Goal: Check status: Check status

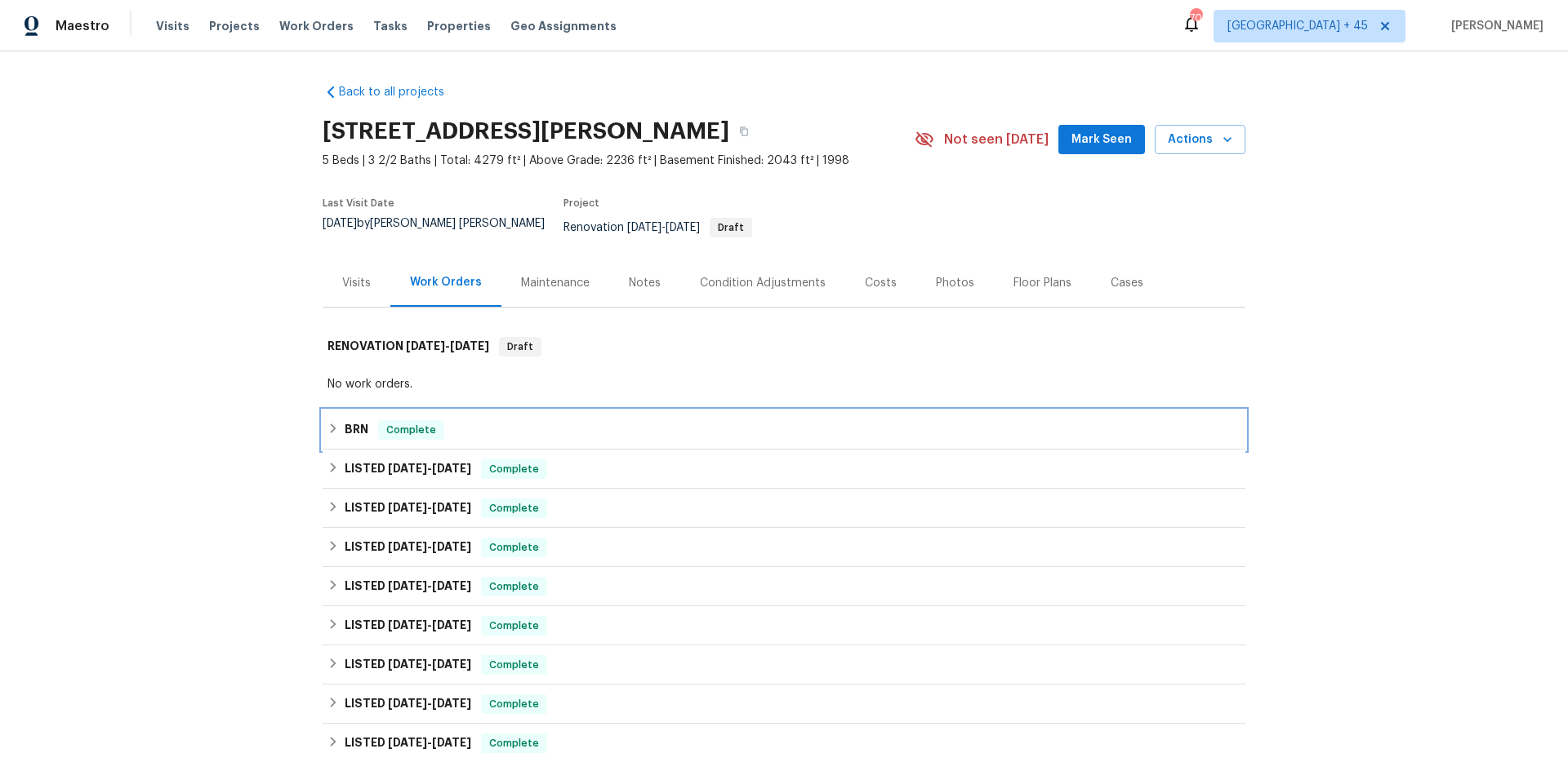
click at [400, 422] on span "Complete" at bounding box center [411, 430] width 63 height 16
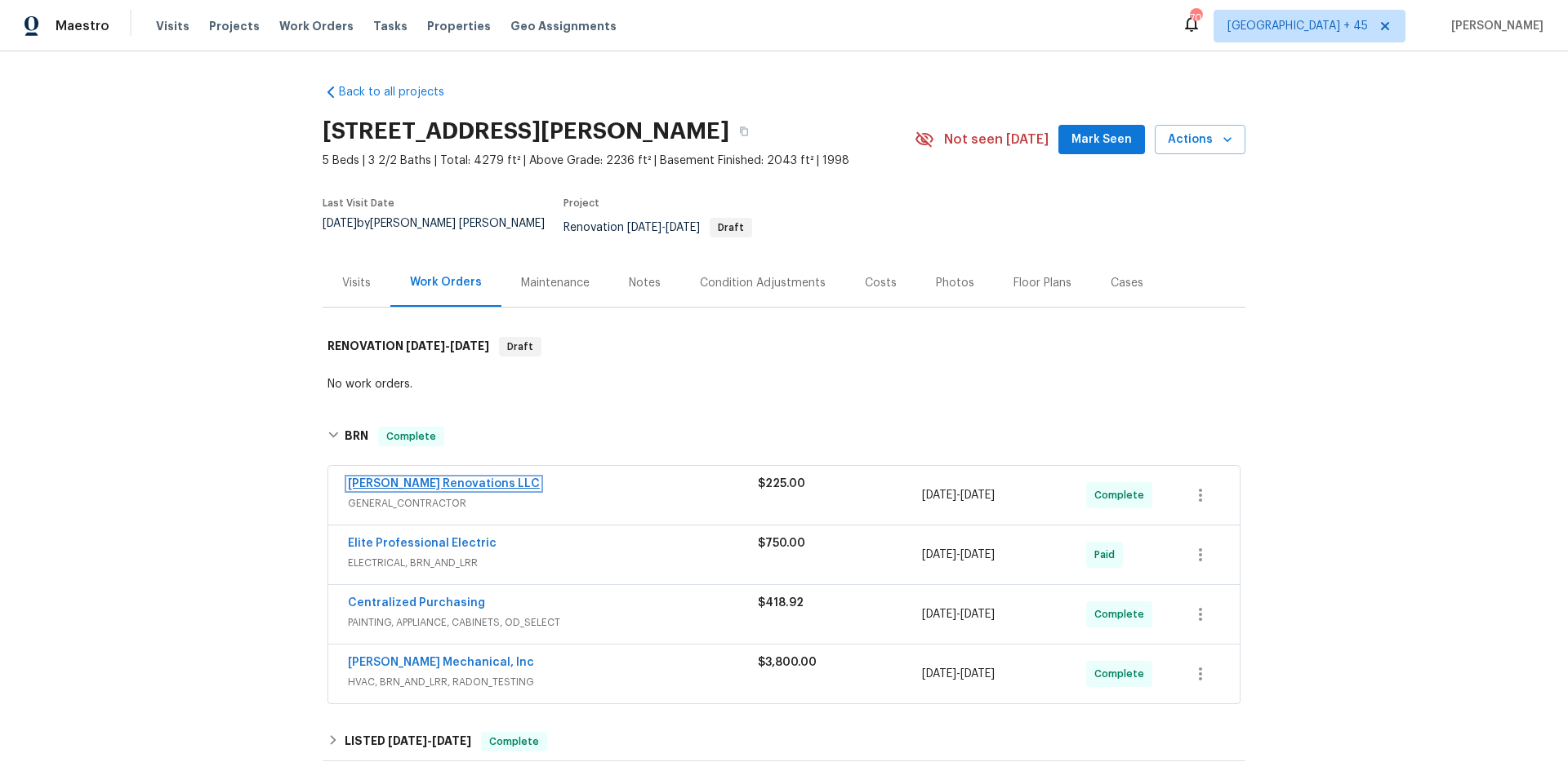
click at [425, 478] on link "[PERSON_NAME] Renovations LLC" at bounding box center [444, 484] width 192 height 11
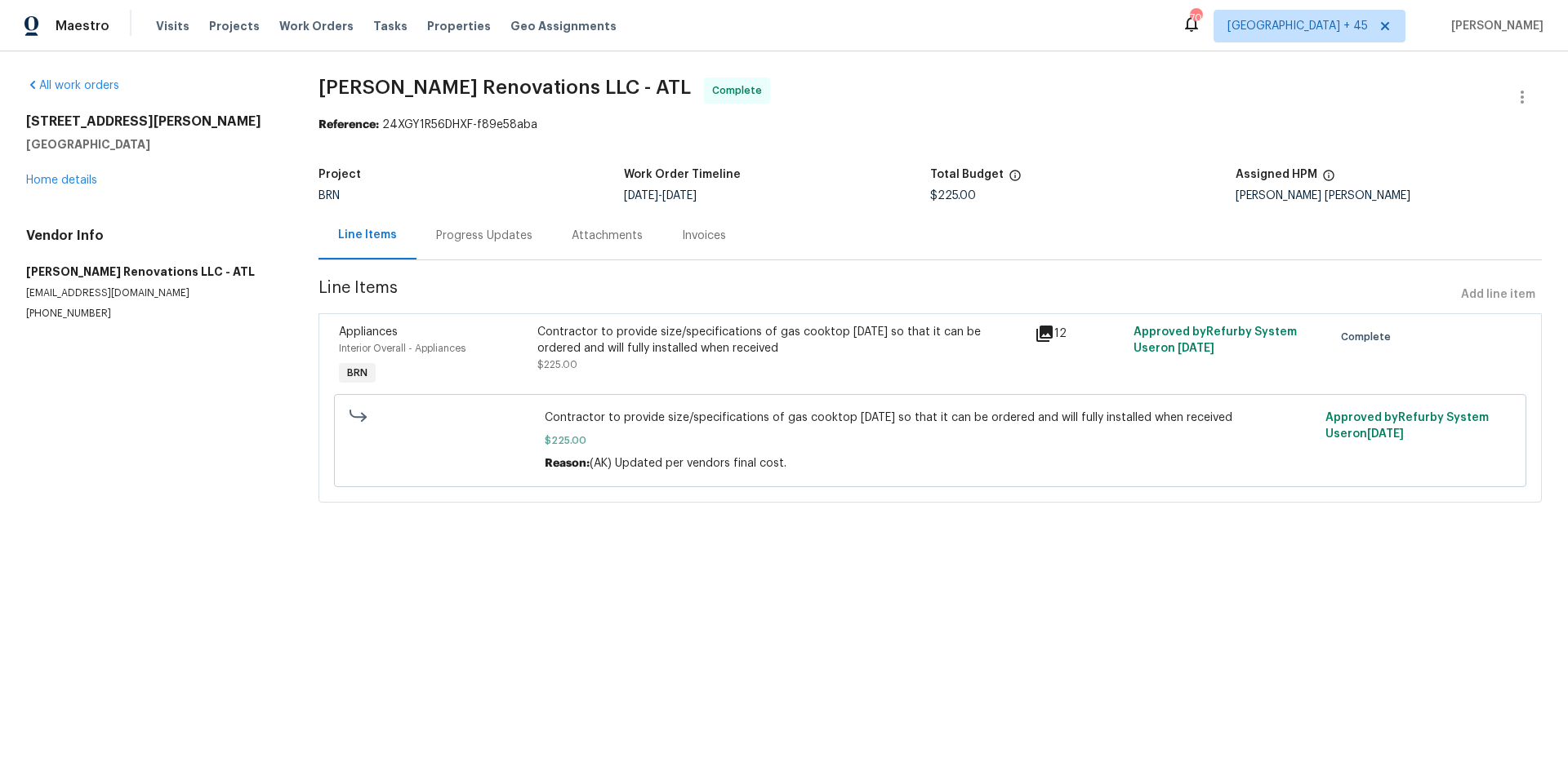
click at [458, 238] on div "Progress Updates" at bounding box center [483, 236] width 96 height 16
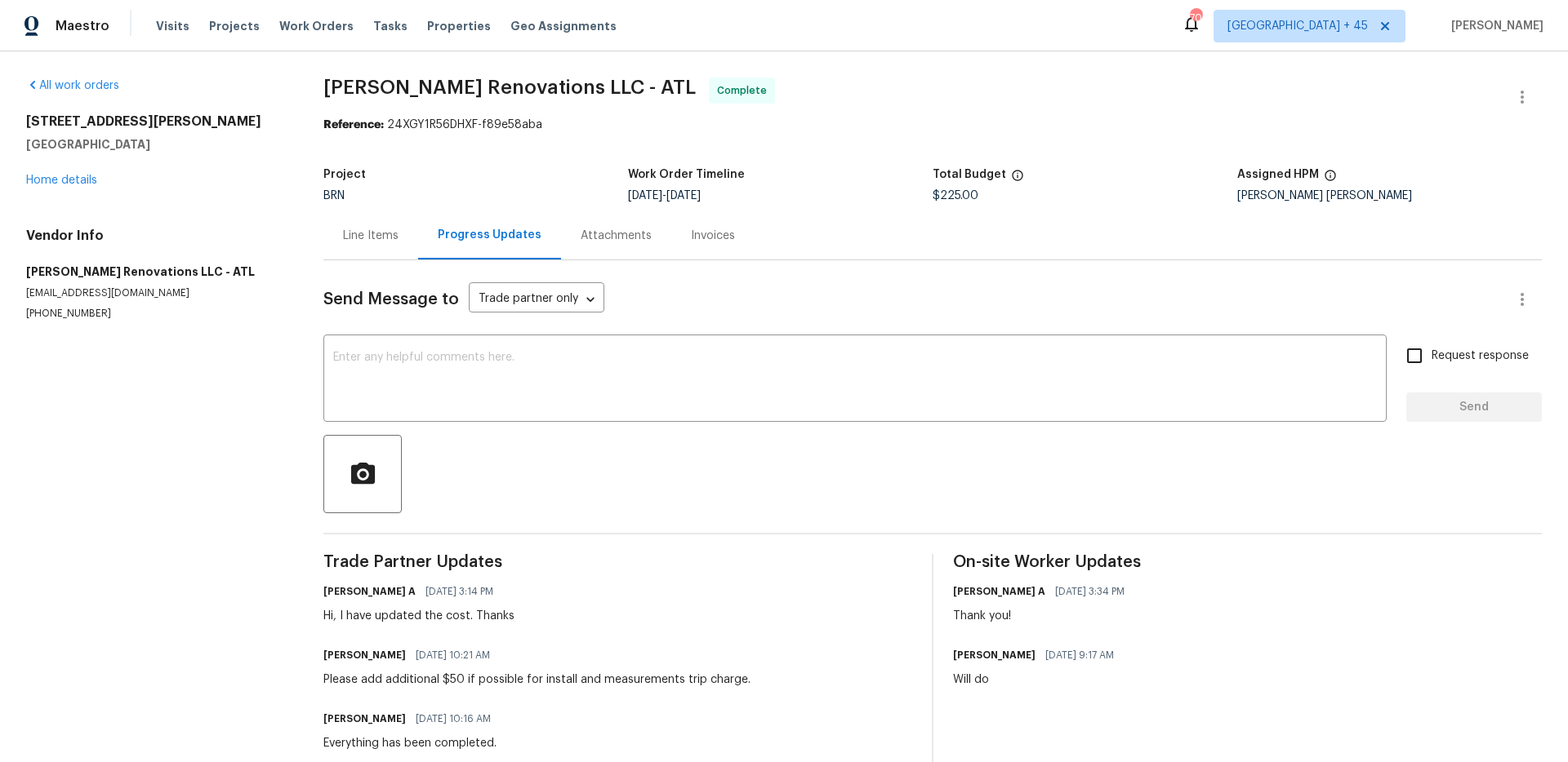
click at [695, 235] on div "Invoices" at bounding box center [713, 236] width 44 height 16
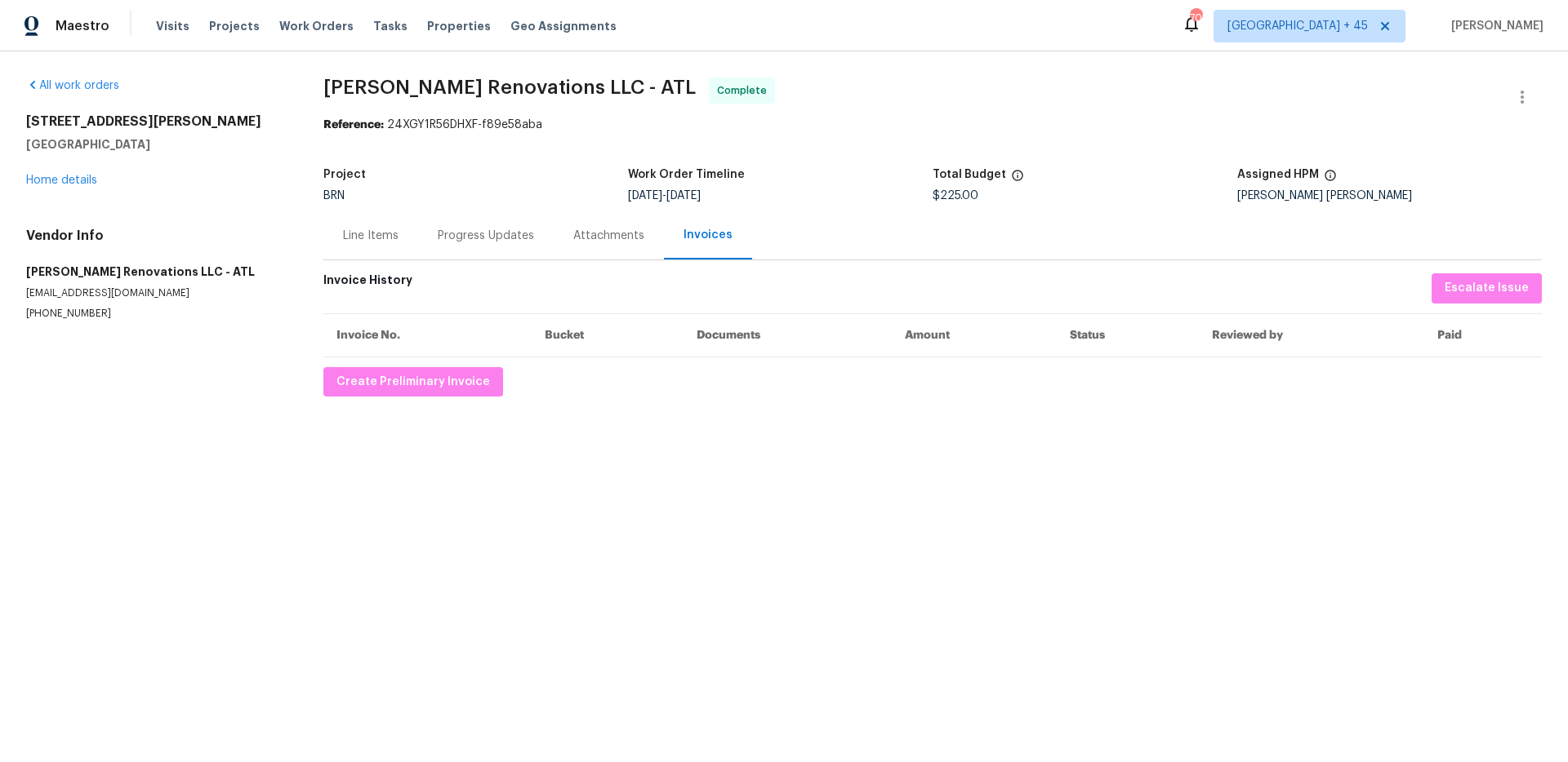
click at [519, 245] on div "Progress Updates" at bounding box center [485, 235] width 135 height 48
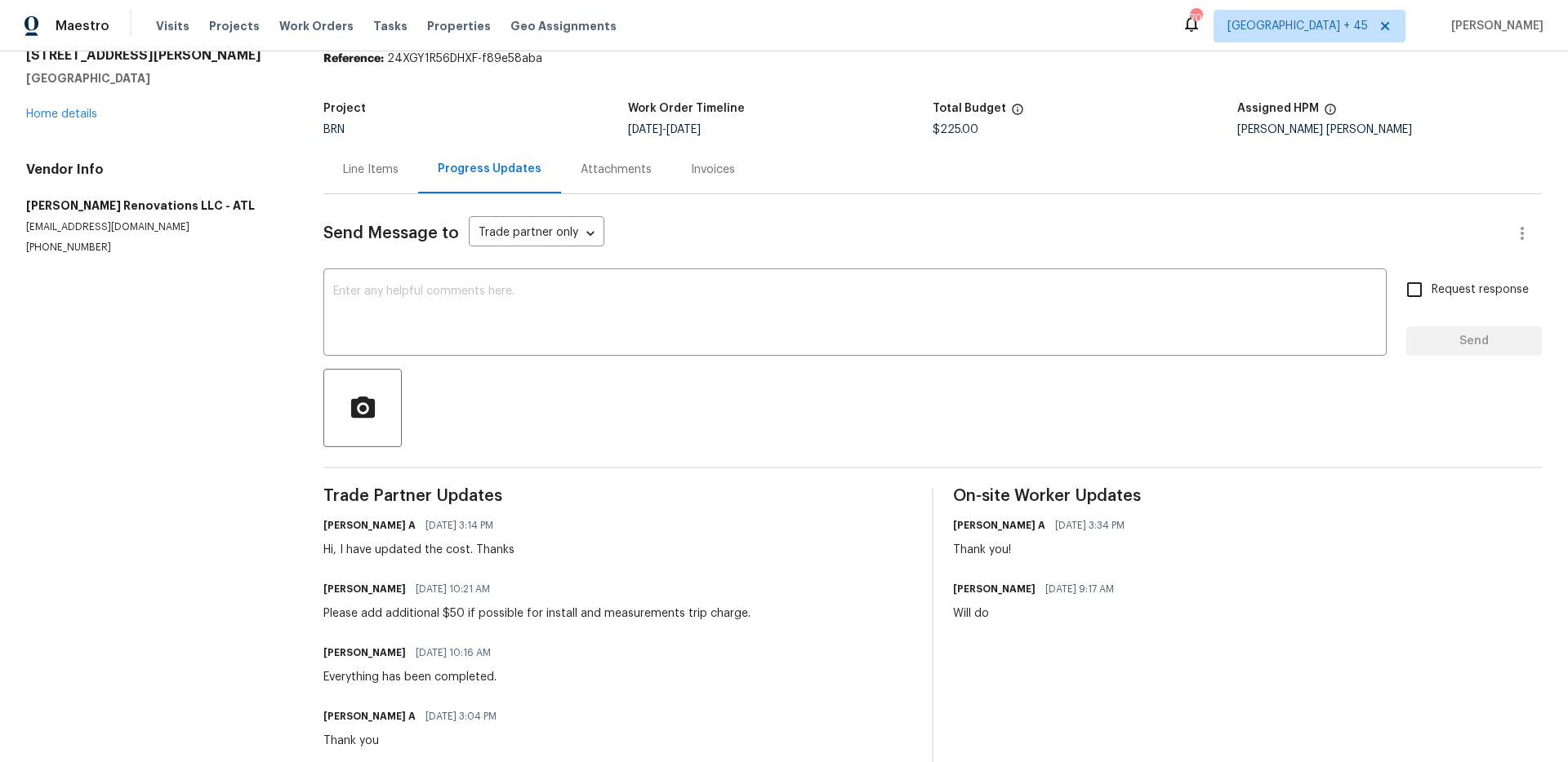
scroll to position [68, 0]
